Goal: Transaction & Acquisition: Purchase product/service

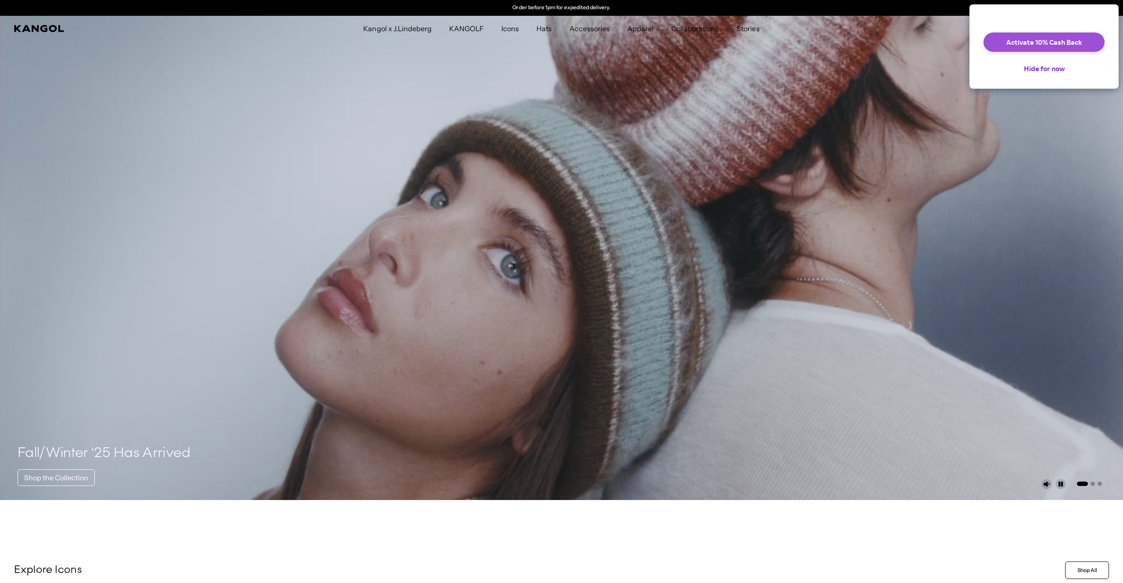
click at [1010, 50] on button "Activate 10% Cash Back" at bounding box center [1044, 41] width 121 height 19
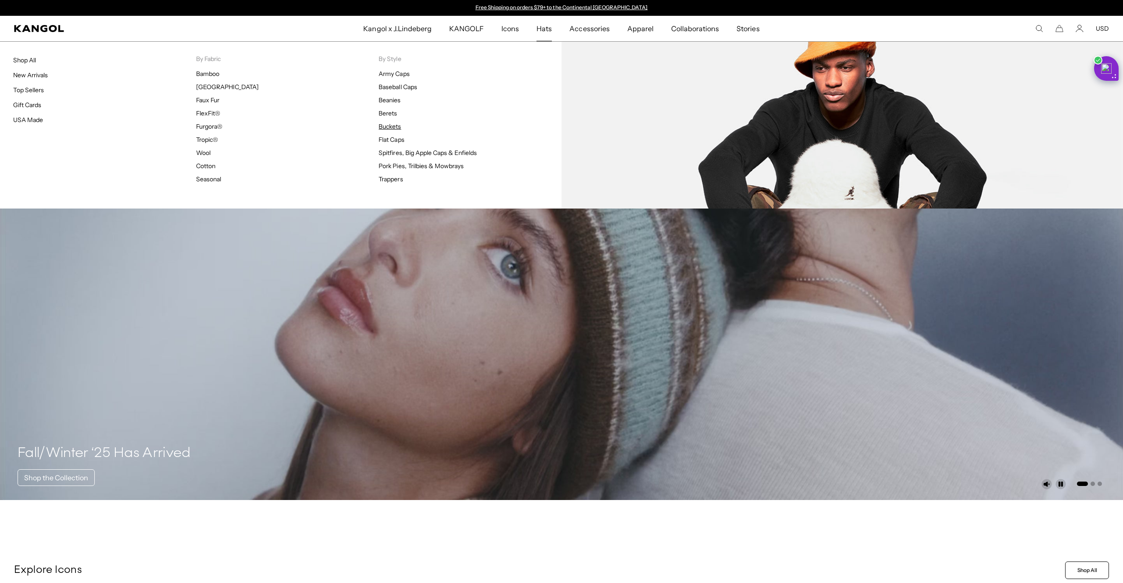
click at [387, 128] on link "Buckets" at bounding box center [390, 126] width 22 height 8
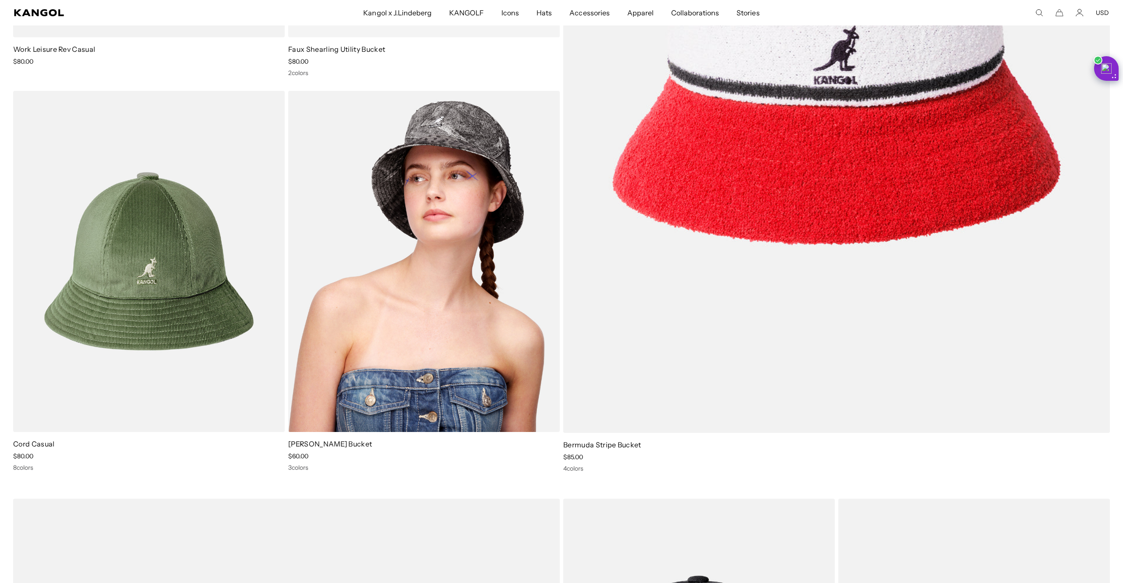
click at [410, 318] on img at bounding box center [424, 261] width 272 height 341
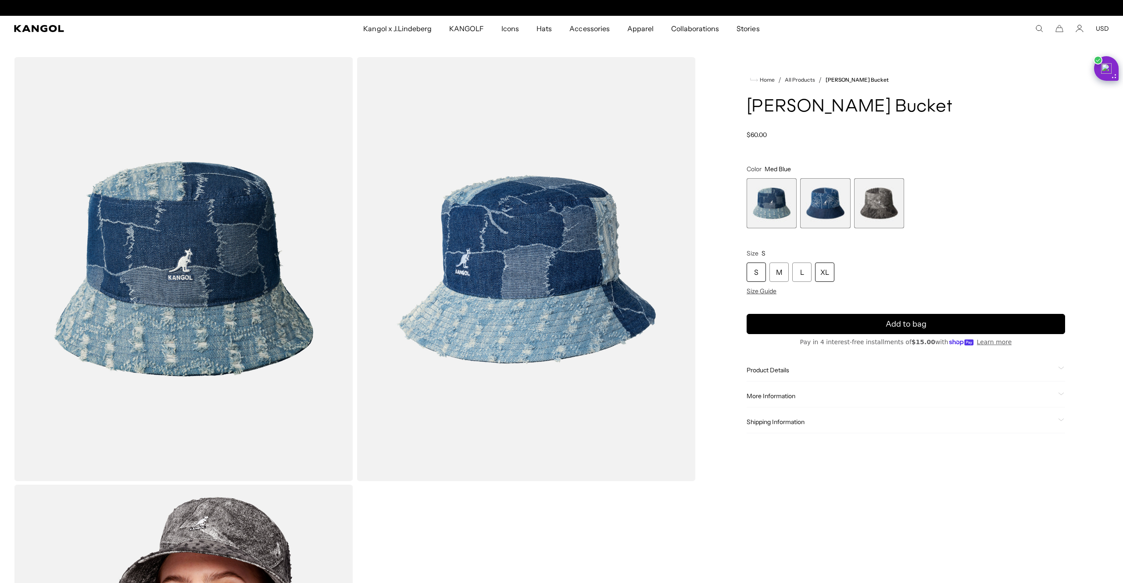
scroll to position [0, 181]
click at [828, 282] on div "XL" at bounding box center [824, 271] width 19 height 19
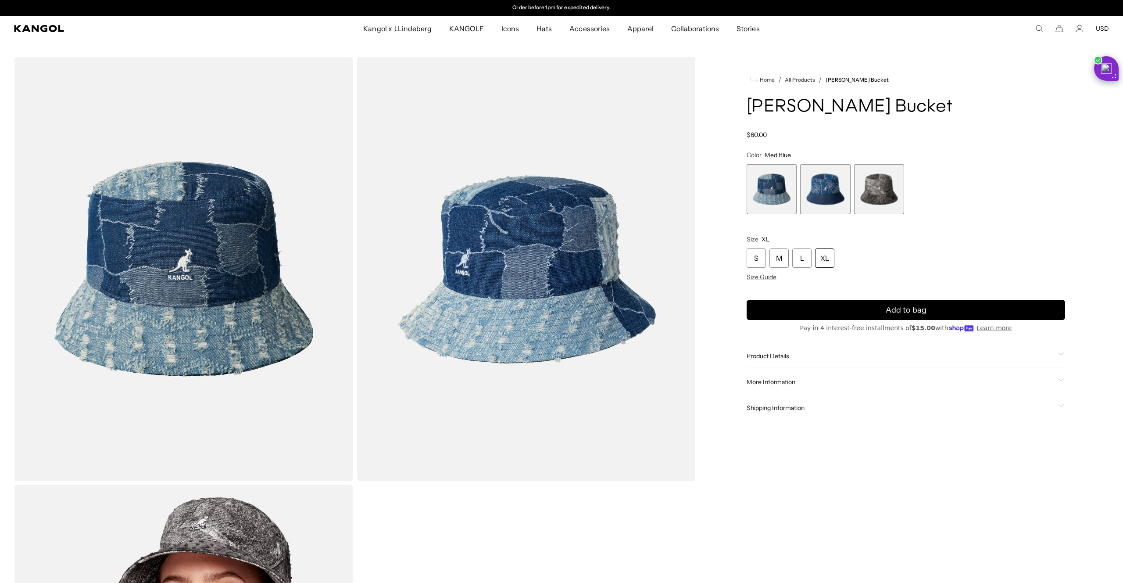
click at [825, 261] on div "XL" at bounding box center [824, 257] width 19 height 19
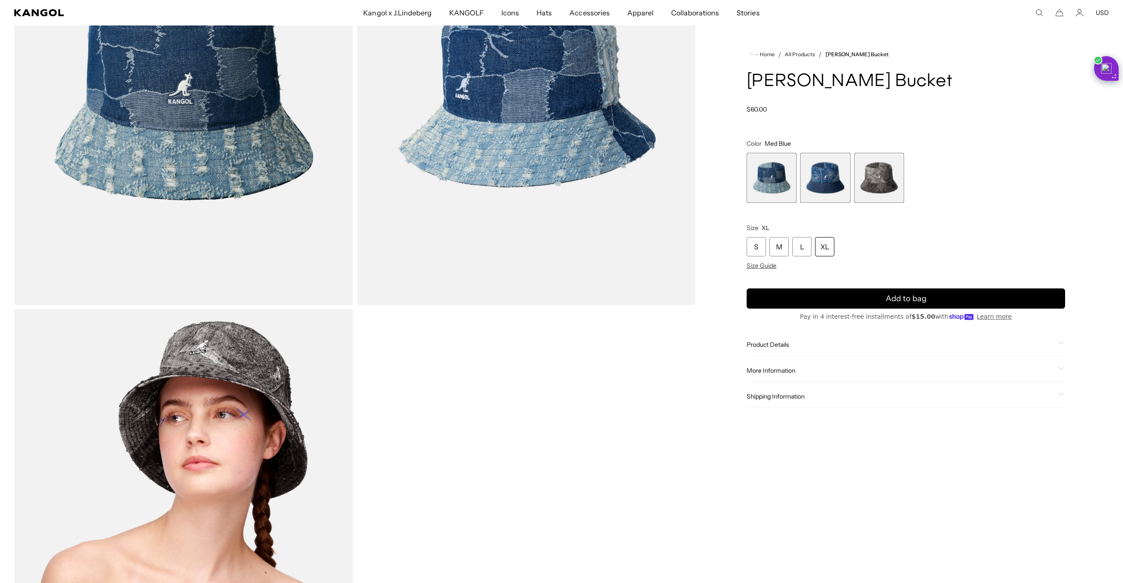
click at [823, 203] on span "2 of 3" at bounding box center [825, 178] width 50 height 50
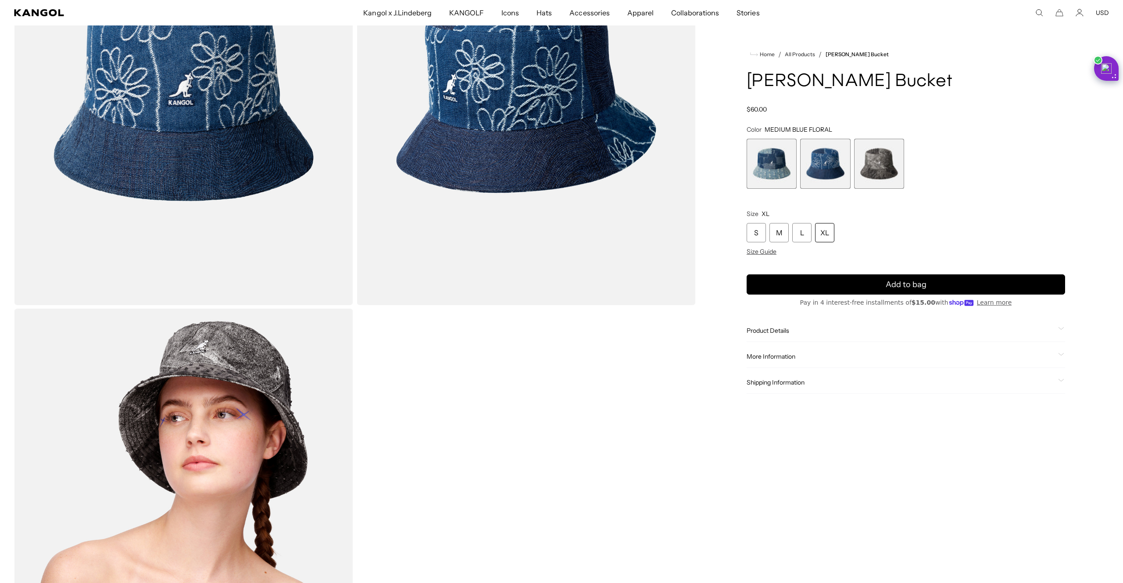
scroll to position [0, 181]
click at [879, 171] on span "3 of 3" at bounding box center [879, 164] width 50 height 50
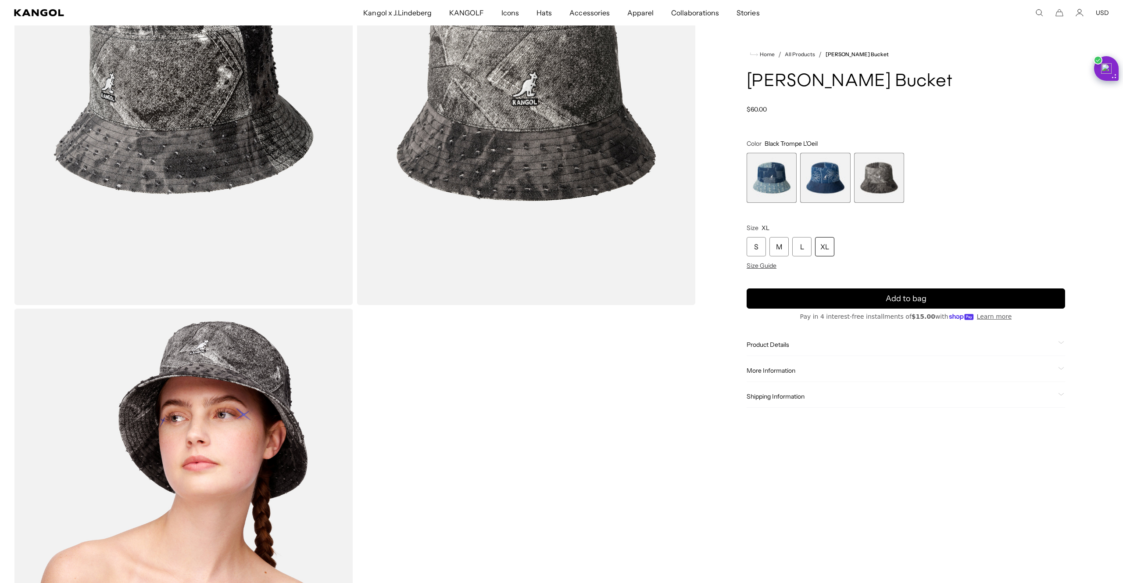
scroll to position [0, 181]
click at [768, 198] on span "1 of 3" at bounding box center [772, 178] width 50 height 50
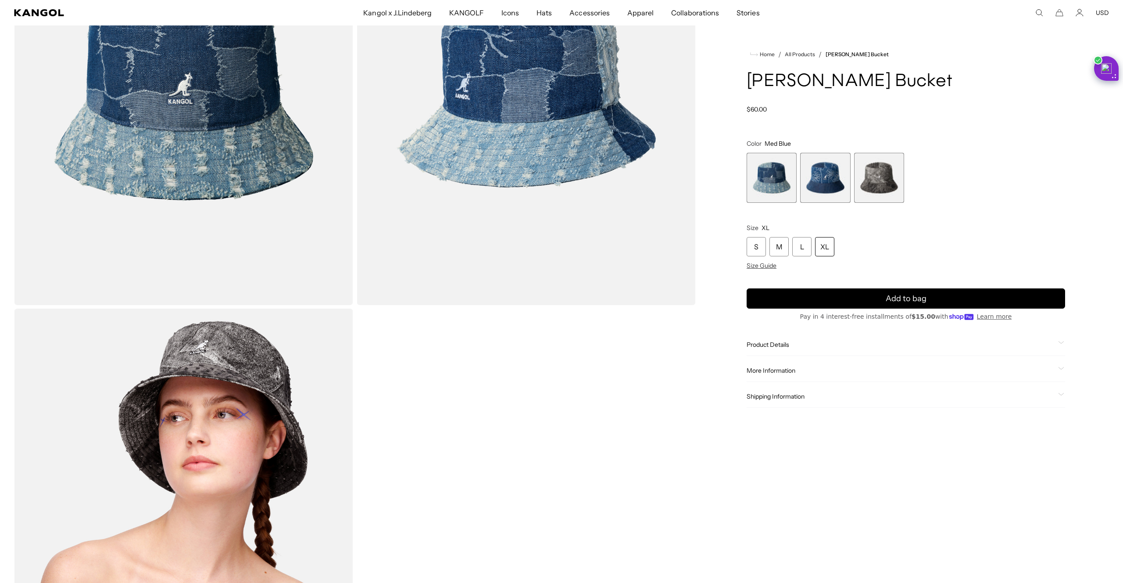
click at [827, 198] on span "2 of 3" at bounding box center [825, 178] width 50 height 50
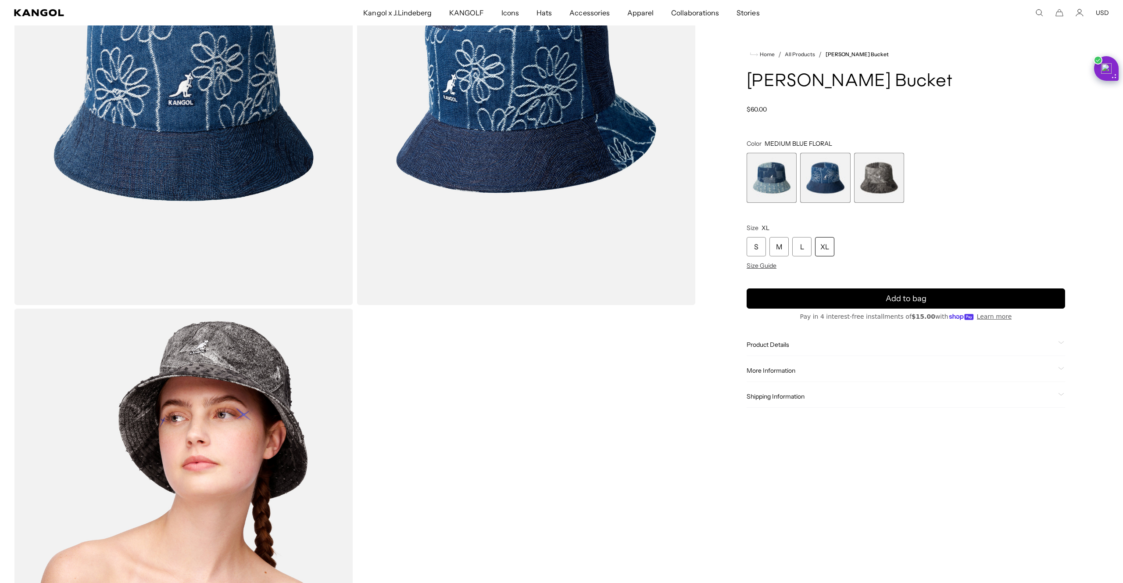
click at [880, 194] on span "3 of 3" at bounding box center [879, 178] width 50 height 50
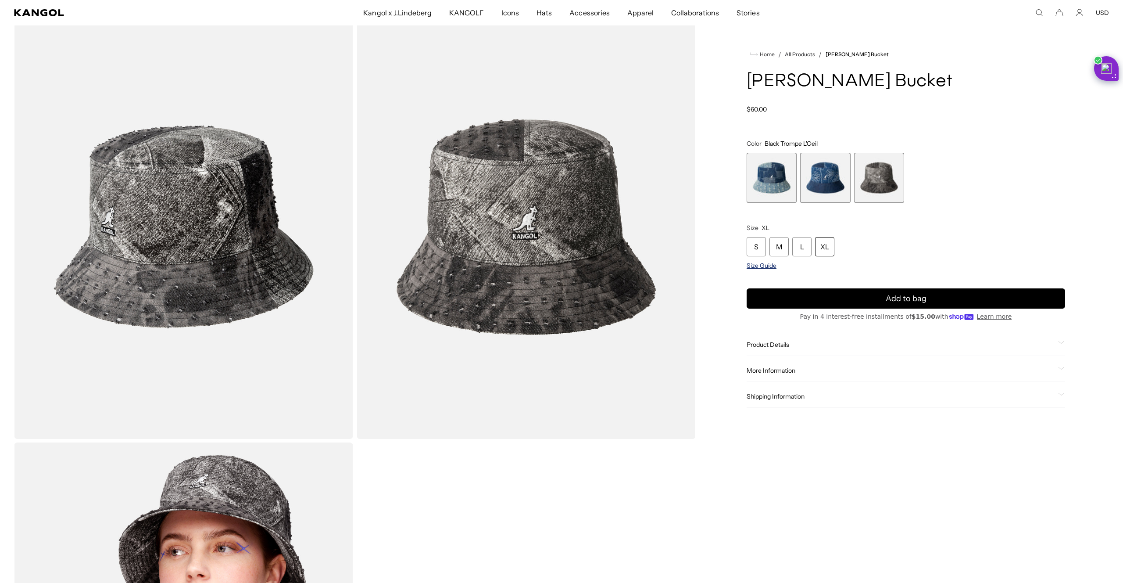
click at [760, 269] on span "Size Guide" at bounding box center [762, 265] width 30 height 8
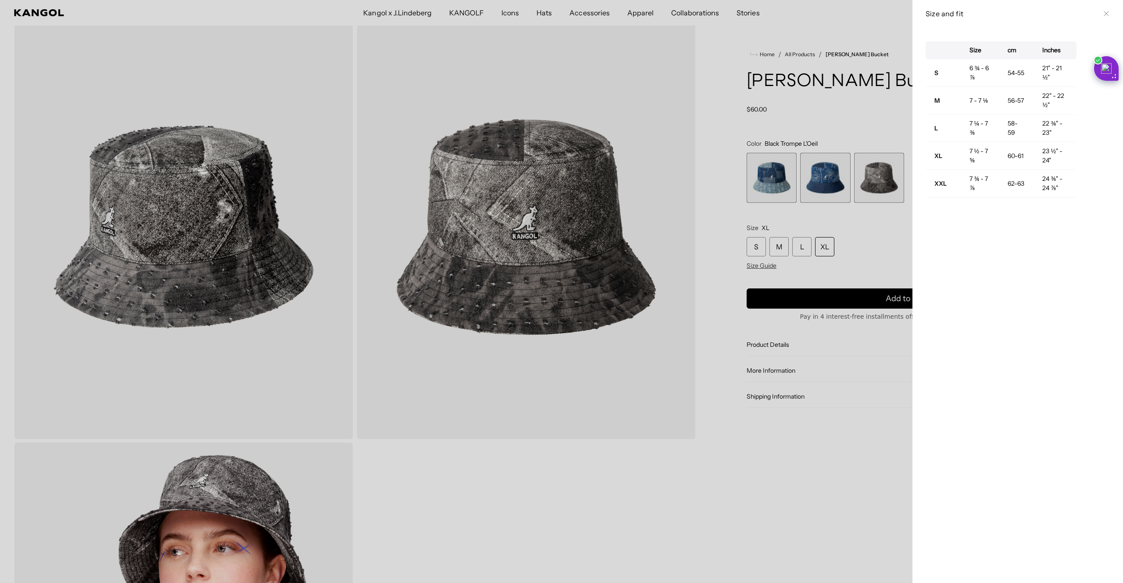
scroll to position [0, 181]
click at [940, 183] on strong "XXL" at bounding box center [940, 183] width 12 height 8
click at [762, 196] on div at bounding box center [561, 291] width 1123 height 583
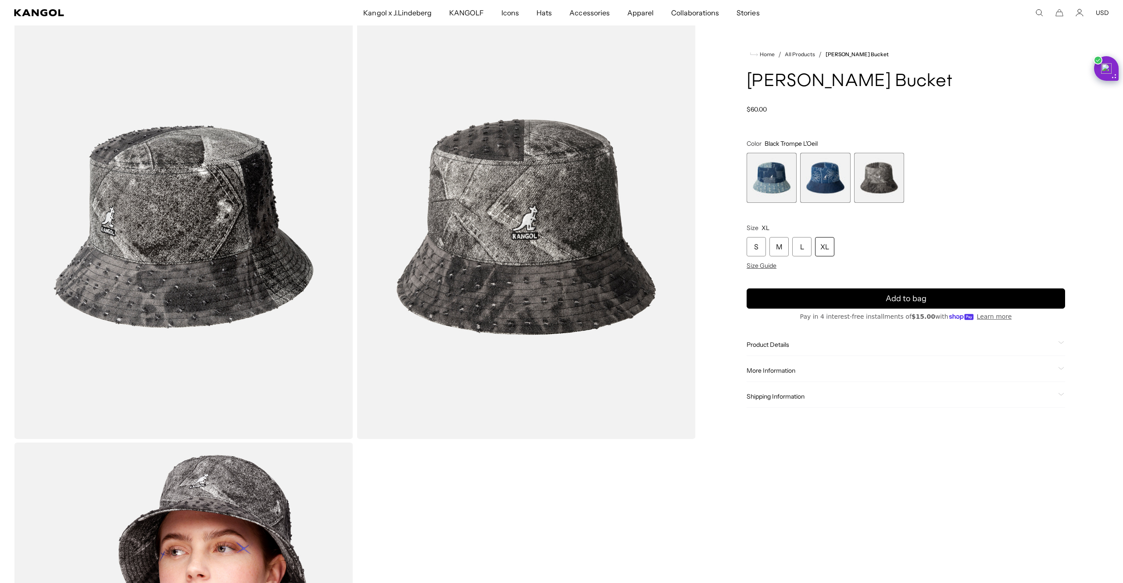
click at [762, 196] on span "1 of 3" at bounding box center [772, 178] width 50 height 50
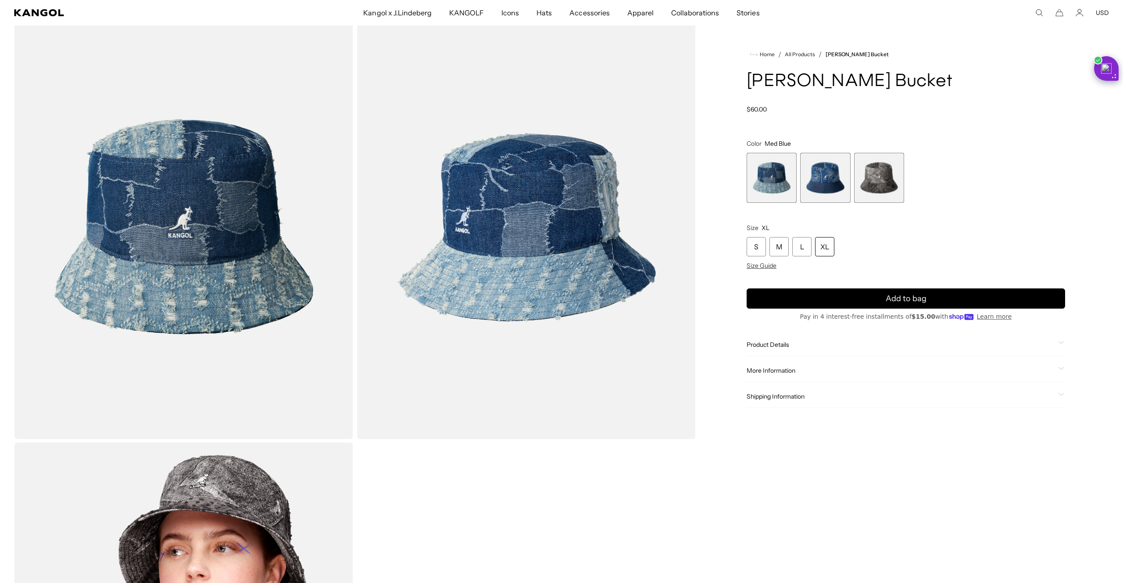
scroll to position [0, 181]
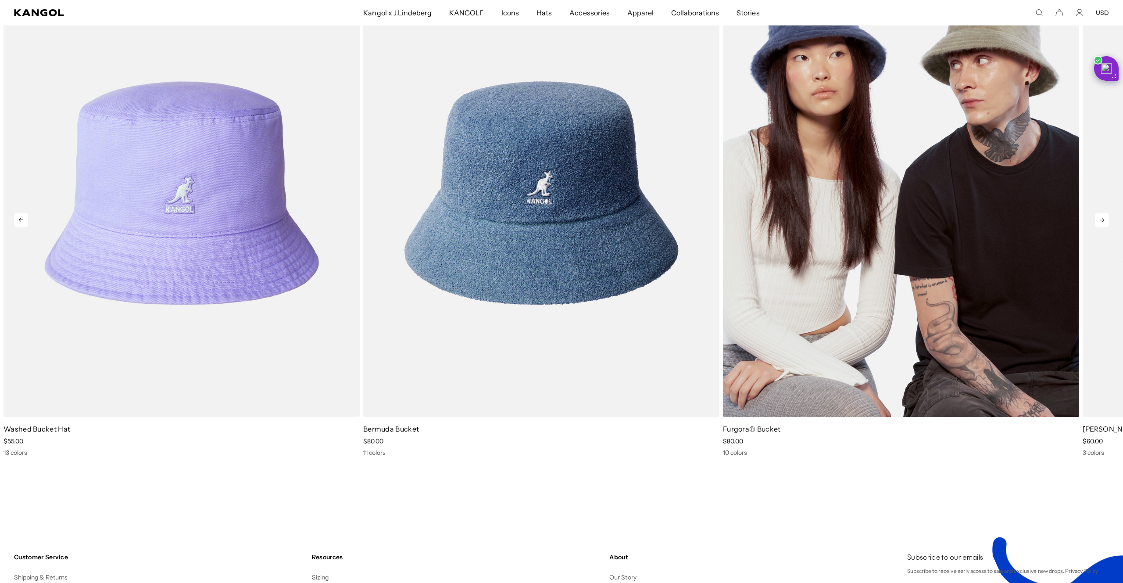
scroll to position [0, 181]
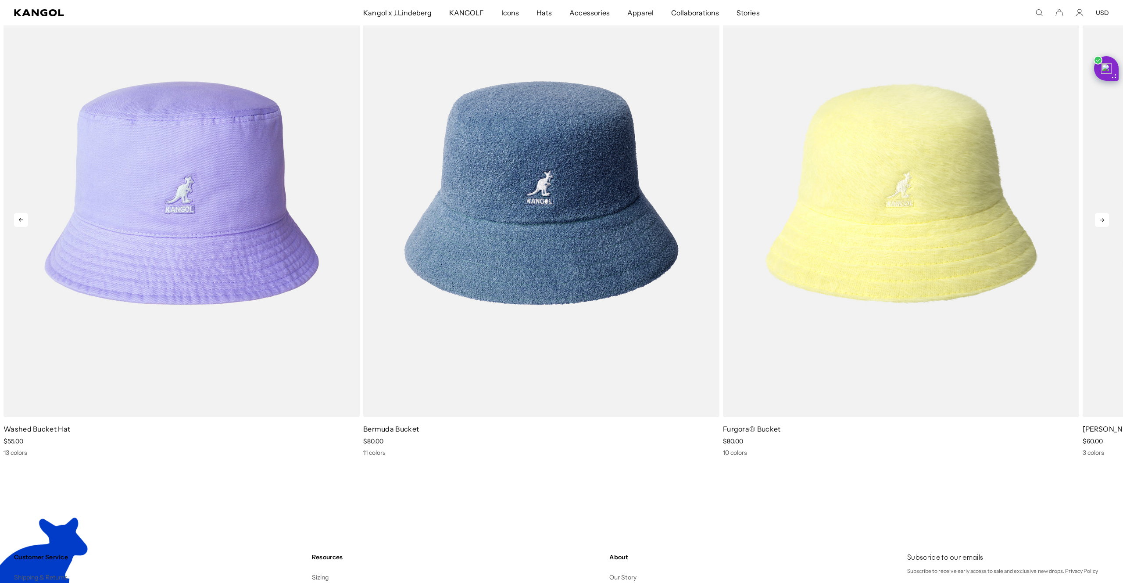
click at [1104, 221] on icon at bounding box center [1102, 220] width 14 height 14
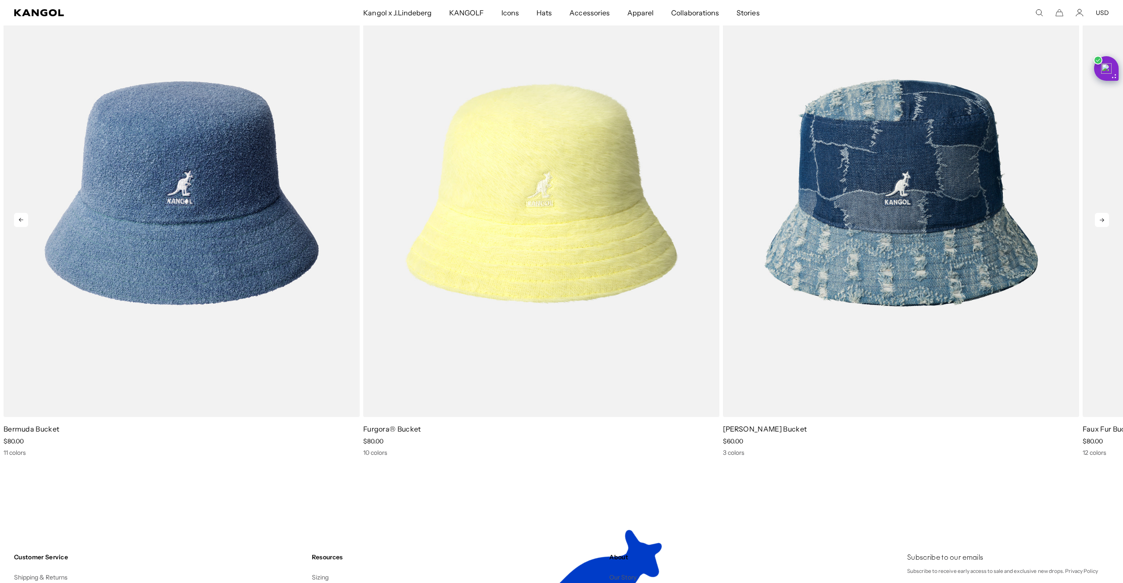
click at [1104, 221] on icon at bounding box center [1102, 220] width 14 height 14
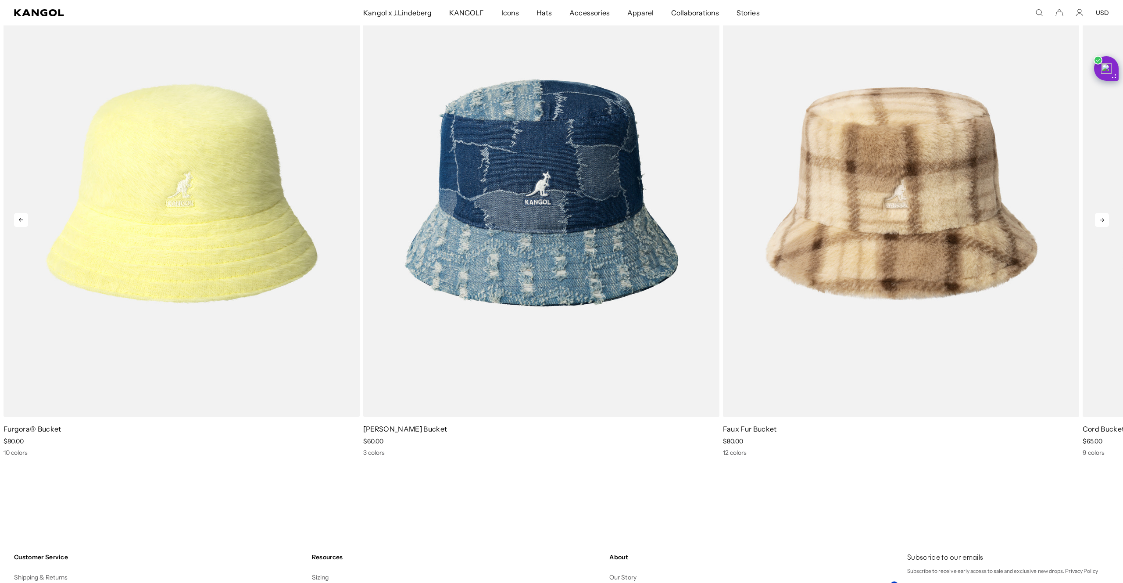
click at [1104, 221] on icon at bounding box center [1102, 220] width 14 height 14
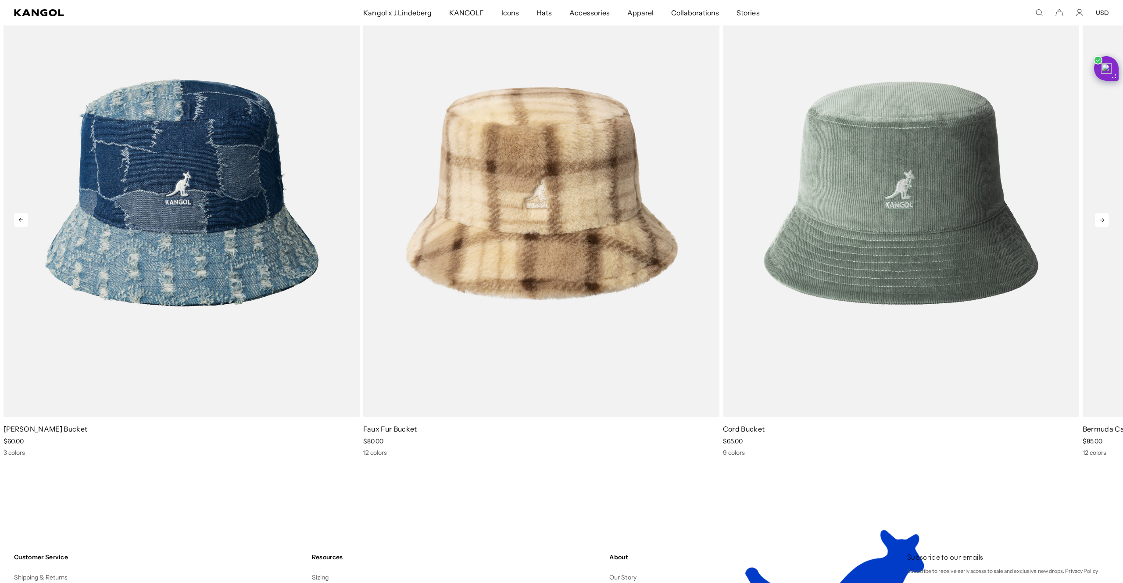
scroll to position [0, 0]
click at [1104, 221] on icon at bounding box center [1102, 220] width 14 height 14
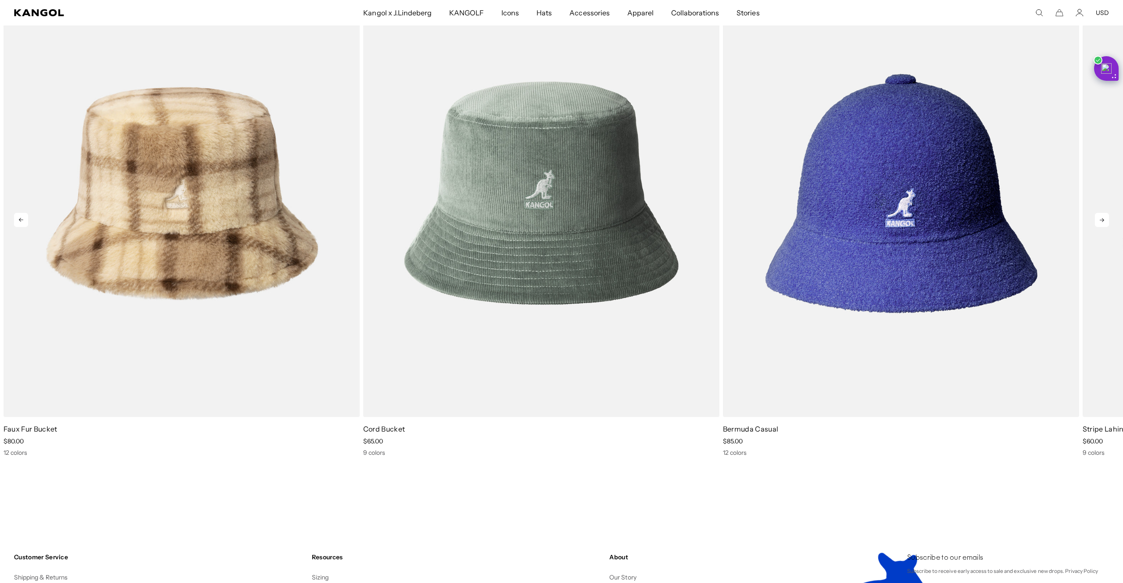
click at [1104, 221] on icon at bounding box center [1102, 220] width 14 height 14
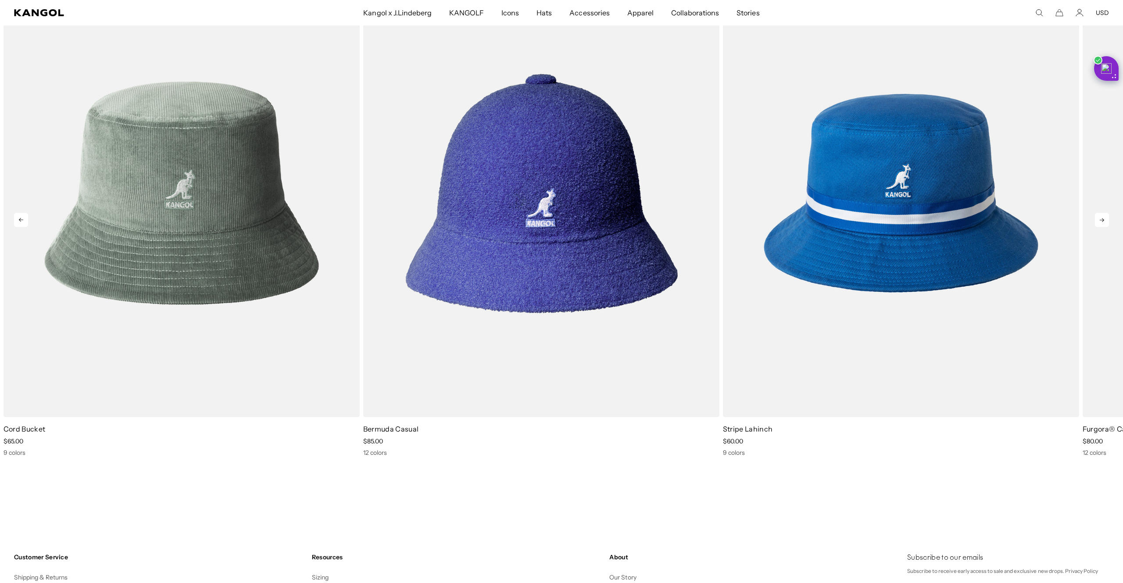
click at [1104, 221] on icon at bounding box center [1102, 220] width 14 height 14
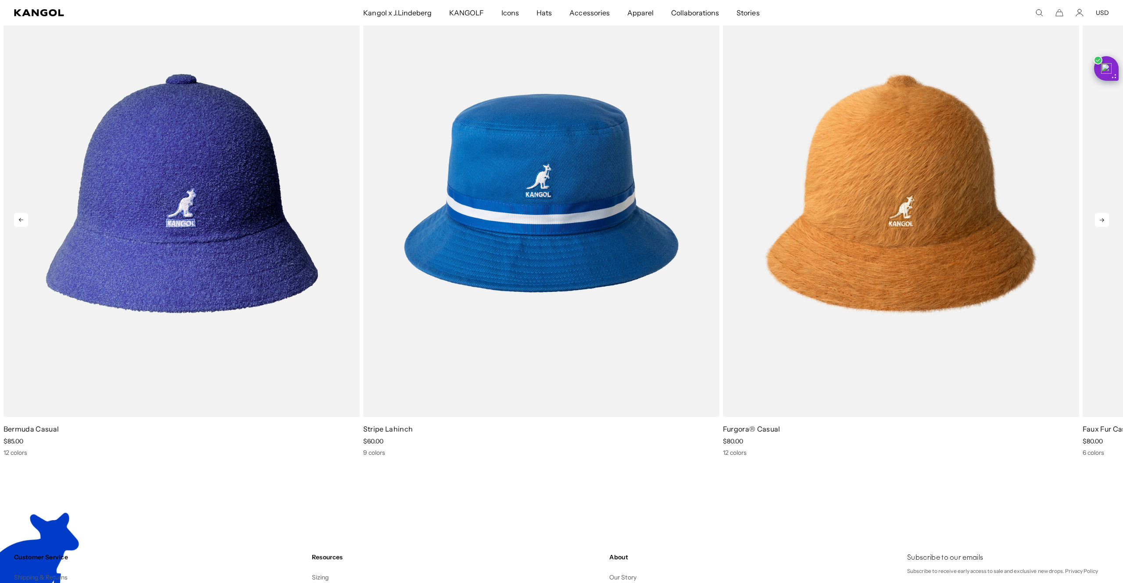
click at [1104, 221] on icon at bounding box center [1102, 220] width 14 height 14
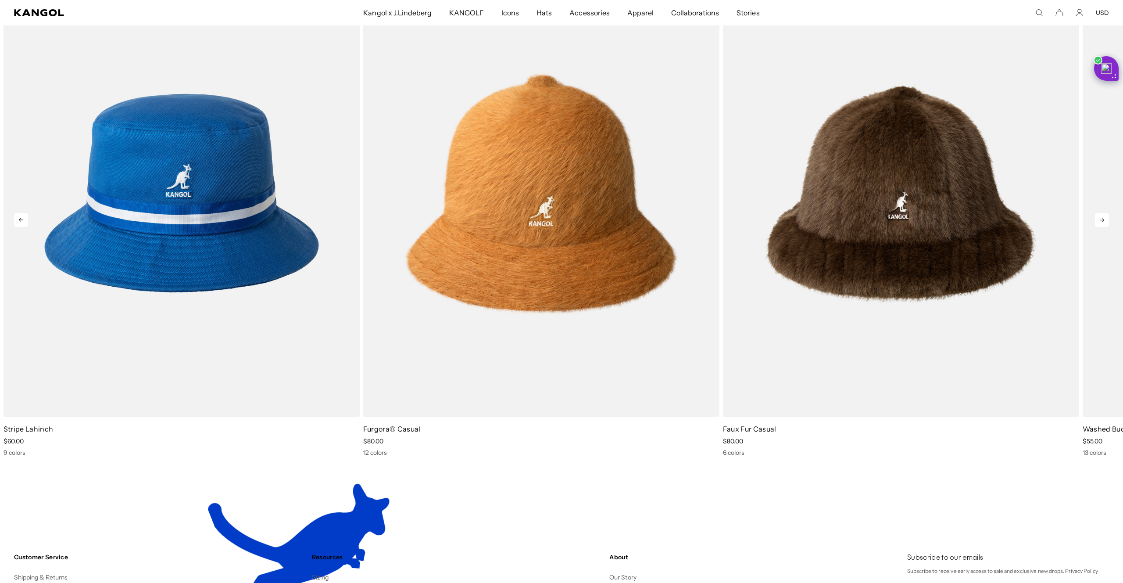
scroll to position [0, 181]
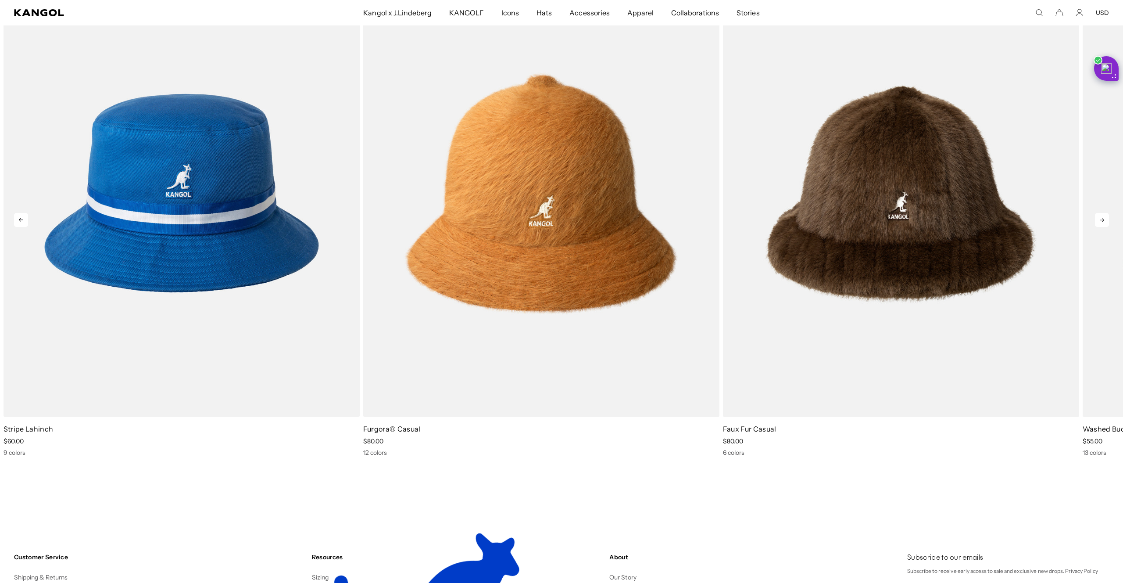
click at [1104, 221] on icon at bounding box center [1102, 220] width 14 height 14
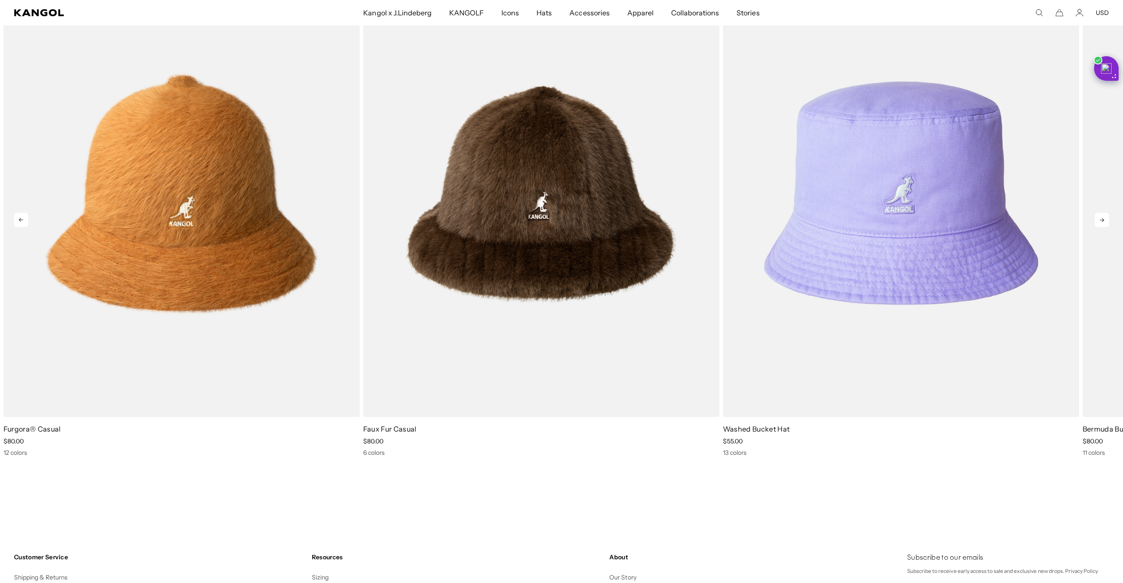
click at [1104, 221] on icon at bounding box center [1102, 220] width 14 height 14
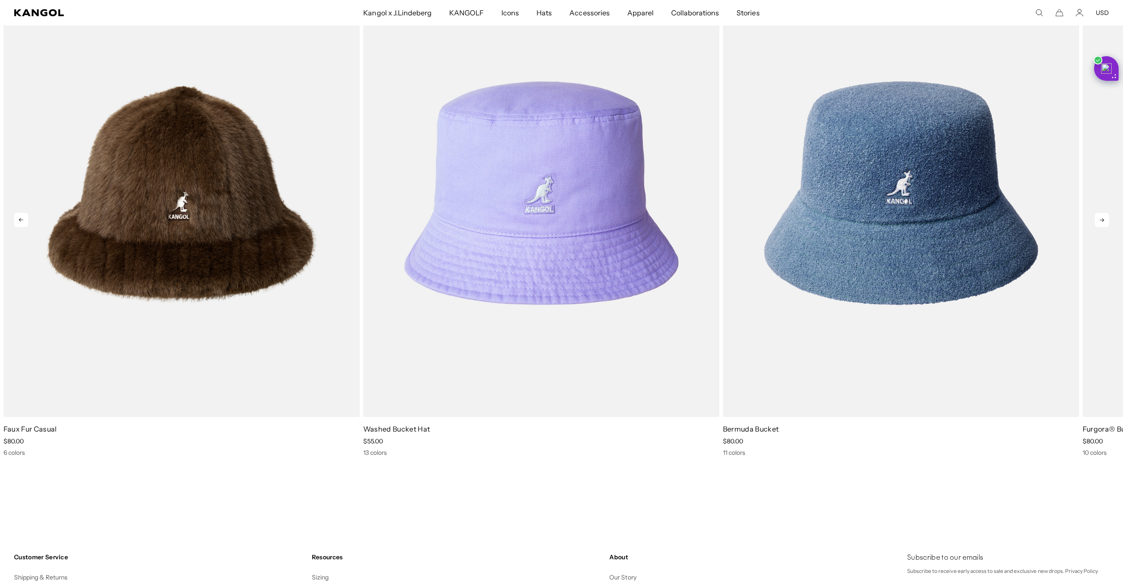
click at [1104, 221] on icon at bounding box center [1102, 220] width 14 height 14
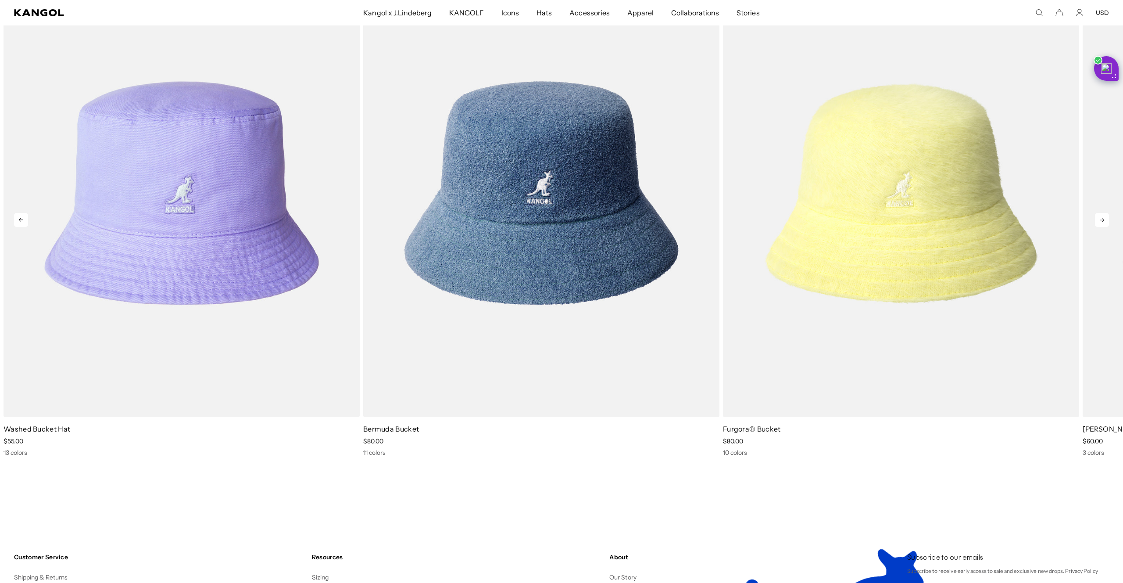
click at [1104, 221] on icon at bounding box center [1102, 220] width 14 height 14
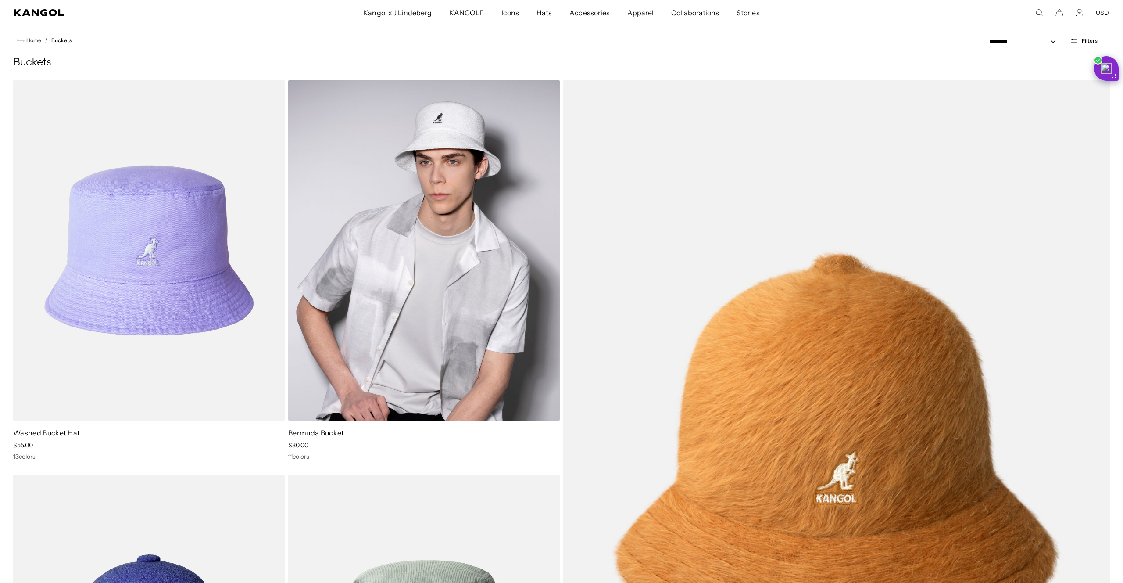
scroll to position [0, 0]
